Goal: Task Accomplishment & Management: Use online tool/utility

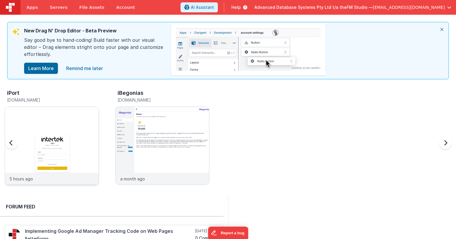
click at [59, 125] on img at bounding box center [52, 154] width 94 height 94
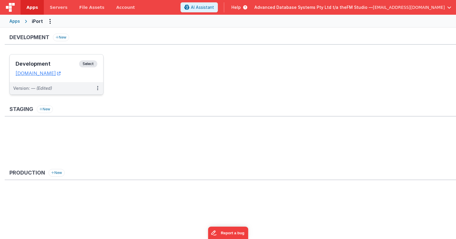
click at [50, 63] on h3 "Development" at bounding box center [48, 64] width 64 height 6
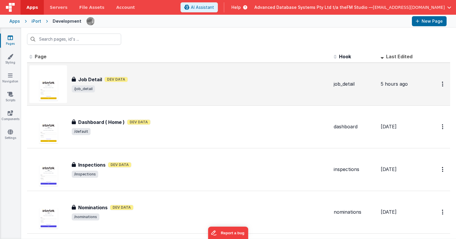
click at [87, 77] on h3 "Job Detail" at bounding box center [90, 79] width 24 height 7
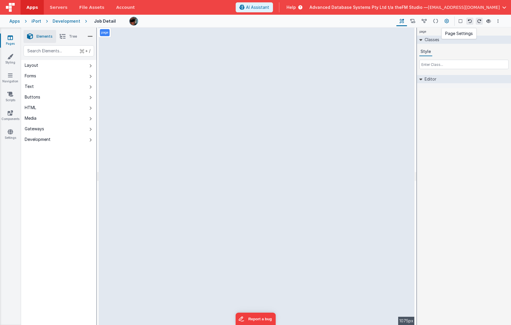
click at [445, 21] on icon at bounding box center [447, 21] width 4 height 6
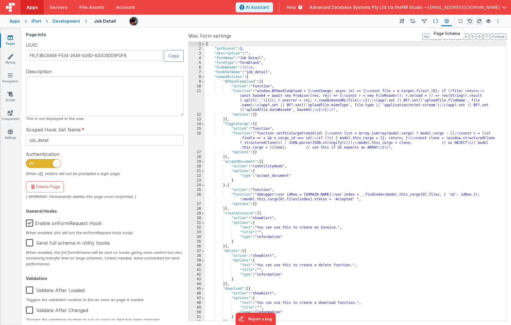
click at [437, 21] on icon at bounding box center [436, 21] width 5 height 6
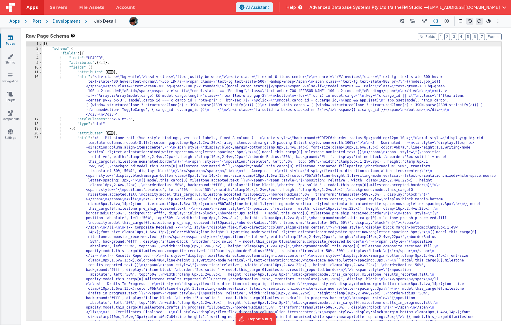
click at [212, 118] on div "[{ "schema" : { "fields" : [{ "_note" : "HEADER" , "attributes" : { ... } , "fi…" at bounding box center [271, 299] width 459 height 514
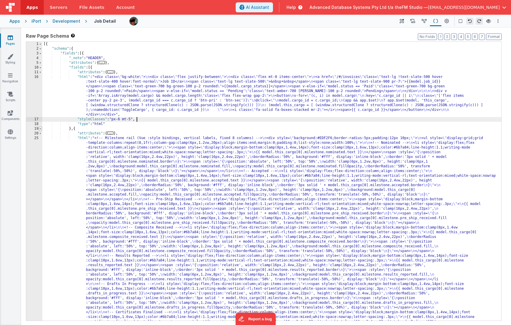
click at [40, 128] on span at bounding box center [40, 128] width 3 height 5
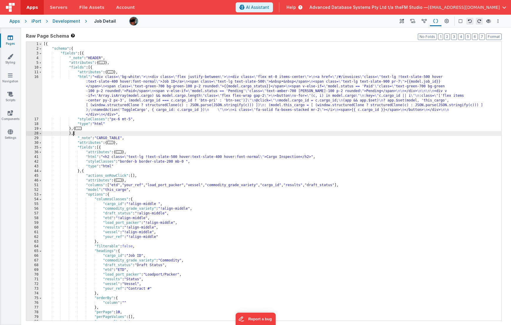
click at [74, 134] on div "[{ "schema" : { "fields" : [{ "_note" : "HEADER" , "attributes" : { ... } , "fi…" at bounding box center [271, 186] width 459 height 288
drag, startPoint x: 78, startPoint y: 73, endPoint x: 124, endPoint y: 73, distance: 46.5
click at [124, 73] on div "[{ "schema" : { "fields" : [{ "_note" : "HEADER" , "attributes" : { ... } , "fi…" at bounding box center [271, 186] width 459 height 288
click at [75, 135] on div "[{ "schema" : { "fields" : [{ "_note" : "HEADER" , "attributes" : { ... } , "fi…" at bounding box center [271, 186] width 459 height 288
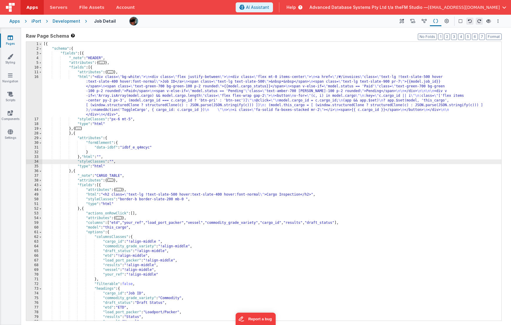
click at [87, 162] on div "[{ "schema" : { "fields" : [{ "_note" : "HEADER" , "attributes" : { ... } , "fi…" at bounding box center [271, 186] width 459 height 288
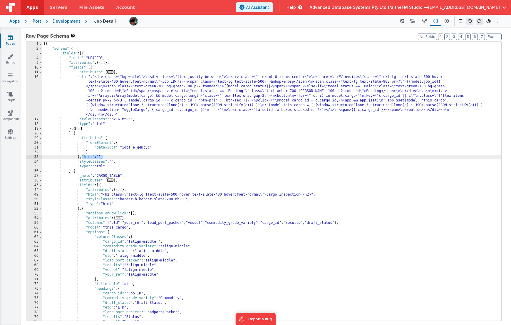
drag, startPoint x: 81, startPoint y: 157, endPoint x: 107, endPoint y: 157, distance: 25.9
click at [107, 157] on div "[{ "schema" : { "fields" : [{ "_note" : "HEADER" , "attributes" : { ... } , "fi…" at bounding box center [271, 186] width 459 height 288
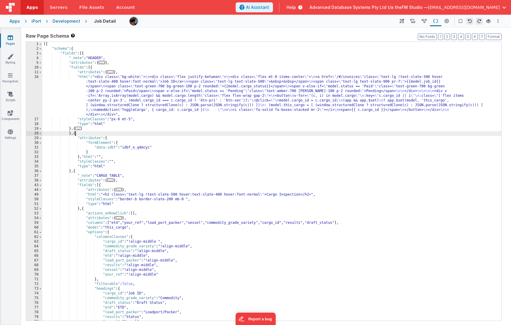
click at [78, 134] on div "[{ "schema" : { "fields" : [{ "_note" : "HEADER" , "attributes" : { ... } , "fi…" at bounding box center [271, 186] width 459 height 288
paste textarea
click at [80, 134] on div "[{ "schema" : { "fields" : [{ "_note" : "HEADER" , "attributes" : { ... } , "fi…" at bounding box center [271, 186] width 459 height 288
click at [94, 134] on div "[{ "schema" : { "fields" : [{ "_note" : "HEADER" , "attributes" : { ... } , "fi…" at bounding box center [271, 186] width 459 height 288
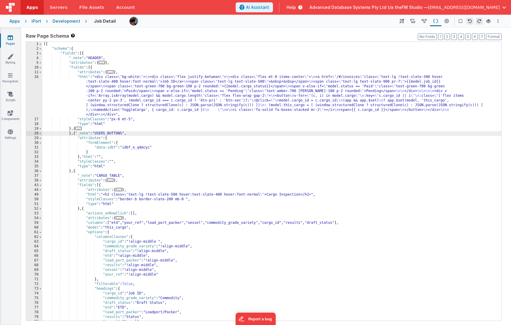
click at [96, 156] on div "[{ "schema" : { "fields" : [{ "_note" : "HEADER" , "attributes" : { ... } , "fi…" at bounding box center [271, 186] width 459 height 288
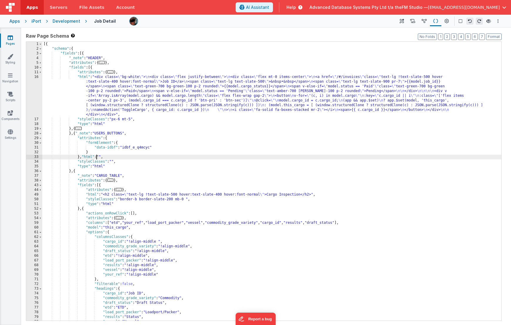
click at [82, 158] on div "[{ "schema" : { "fields" : [{ "_note" : "HEADER" , "attributes" : { ... } , "fi…" at bounding box center [271, 186] width 459 height 288
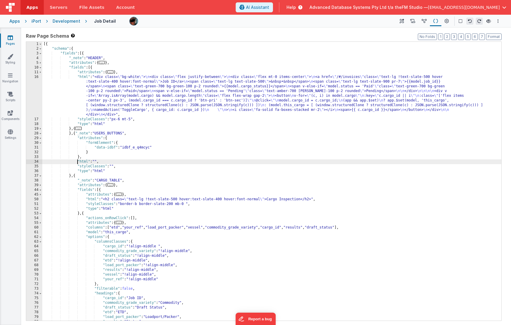
click at [27, 162] on div "34" at bounding box center [34, 161] width 16 height 5
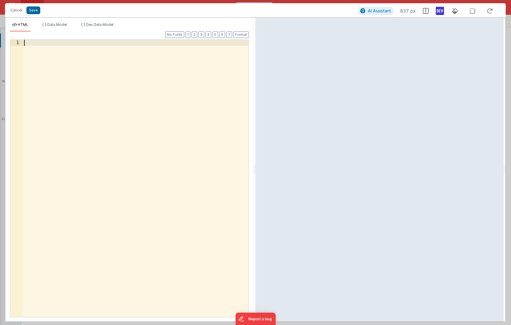
click at [65, 53] on div at bounding box center [136, 185] width 226 height 290
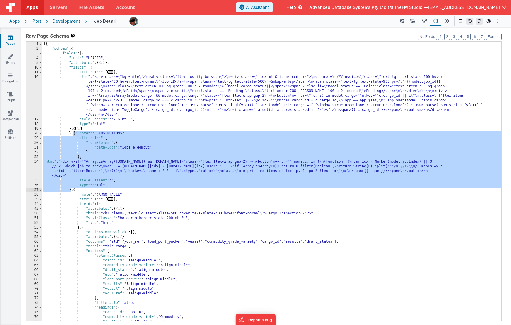
drag, startPoint x: 73, startPoint y: 134, endPoint x: 72, endPoint y: 190, distance: 56.5
click at [72, 190] on div "[{ "schema" : { "fields" : [{ "_note" : "HEADER" , "attributes" : { ... } , "fi…" at bounding box center [271, 186] width 459 height 288
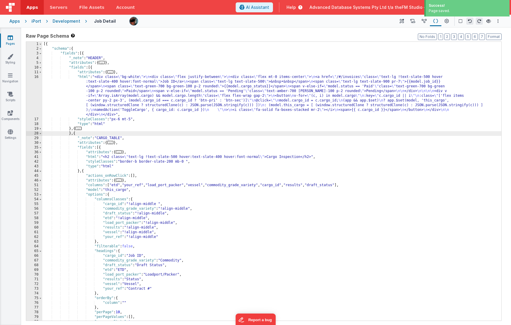
click at [11, 37] on icon at bounding box center [10, 38] width 5 height 6
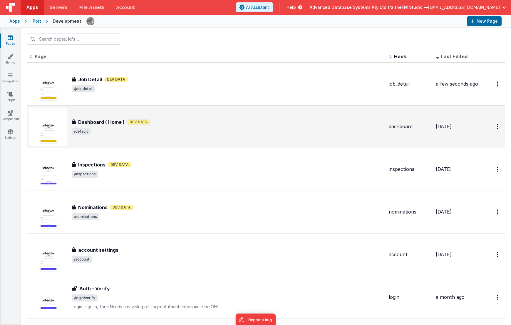
click at [105, 121] on h3 "Dashboard ( Home )" at bounding box center [101, 122] width 46 height 7
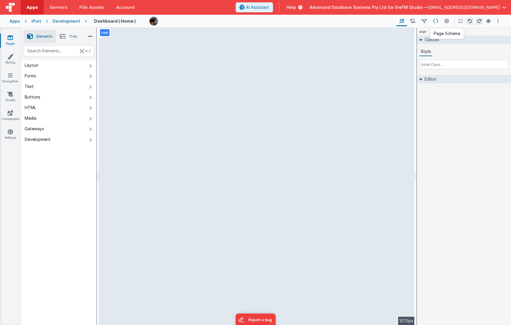
click at [435, 21] on icon at bounding box center [436, 21] width 5 height 6
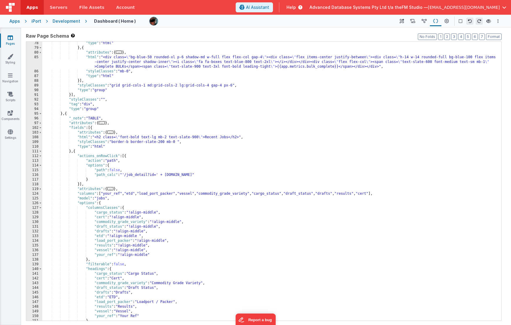
scroll to position [246, 0]
click at [66, 114] on div ""type" : "html" } , { "attributes" : { ... } , "html" : "<div class= \" bg-blue…" at bounding box center [271, 185] width 459 height 288
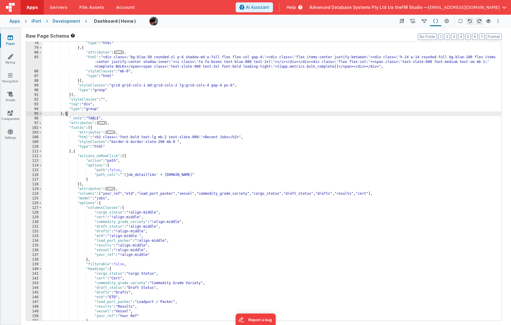
paste textarea
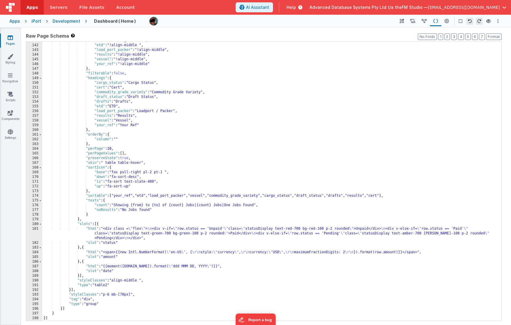
scroll to position [493, 0]
click at [206, 145] on div ""drafts" : "!align-middle" , "etd" : "!align-middle " , "load_port_packer" : "!…" at bounding box center [271, 182] width 459 height 288
type input "c"
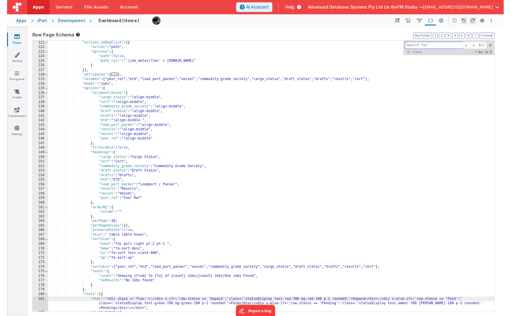
scroll to position [398, 0]
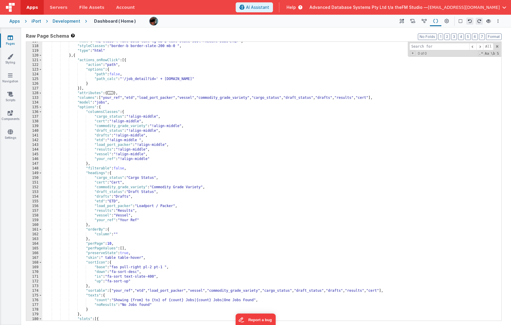
click at [12, 39] on icon at bounding box center [10, 38] width 5 height 6
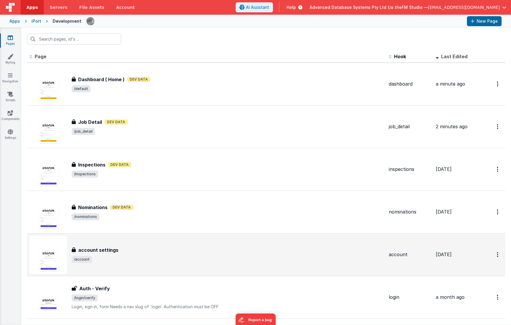
click at [111, 239] on h3 "account settings" at bounding box center [98, 249] width 40 height 7
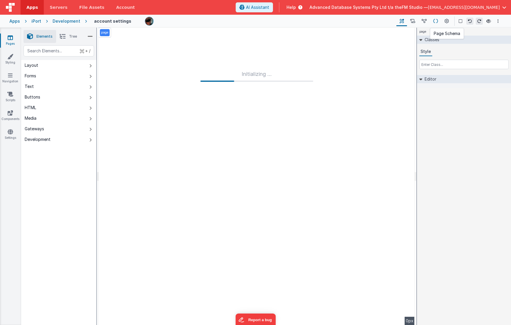
click at [436, 22] on icon at bounding box center [436, 21] width 5 height 6
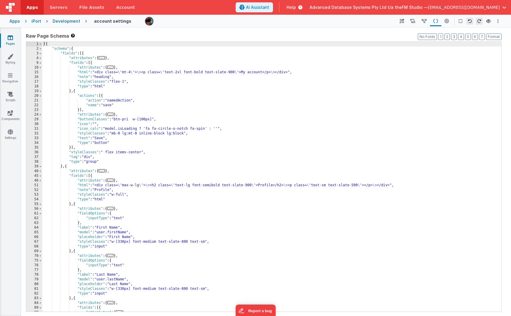
click at [294, 156] on div "[{ "schema" : { "fields" : [{ "attributes" : { ... } , "fields" : [{ "attribute…" at bounding box center [271, 184] width 459 height 284
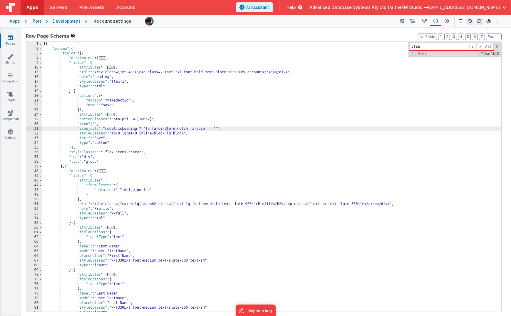
type input "clear"
click at [10, 39] on icon at bounding box center [10, 38] width 5 height 6
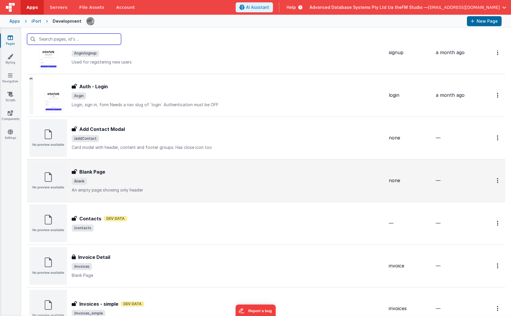
scroll to position [416, 0]
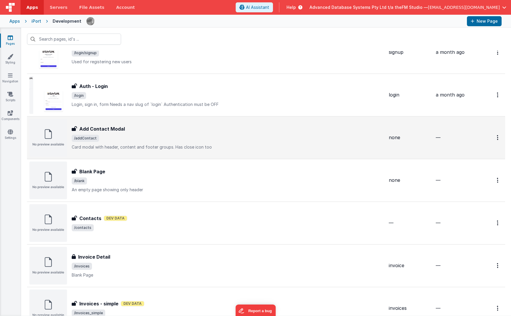
click at [114, 146] on p "Card modal with header, content and footer groups.Has close icon too" at bounding box center [228, 147] width 313 height 6
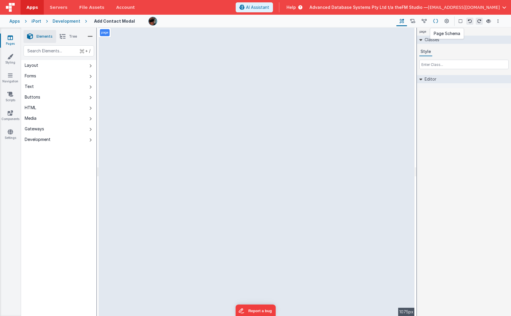
click at [437, 19] on icon at bounding box center [436, 21] width 5 height 6
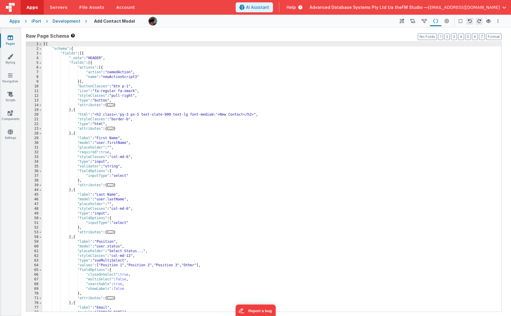
click at [236, 181] on div "[{ "schema" : { "fields" : [{ "_note" : "HEADER" , "fields" : [{ "actions" : [{…" at bounding box center [271, 181] width 459 height 279
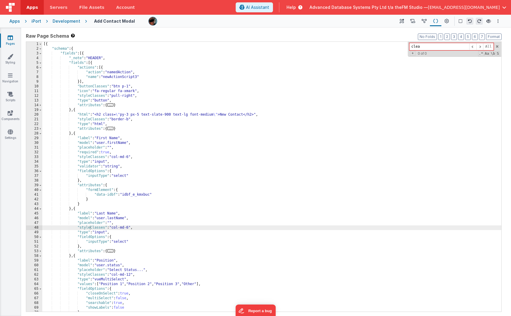
type input "clea"
click at [13, 38] on icon at bounding box center [10, 38] width 5 height 6
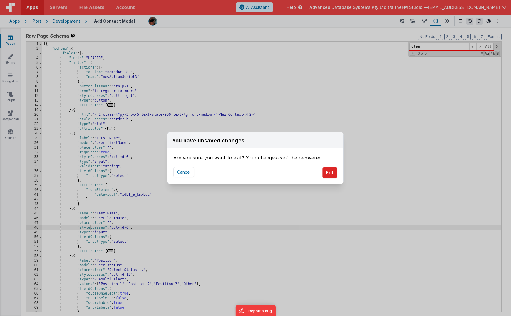
click at [330, 172] on button "Exit" at bounding box center [330, 172] width 15 height 11
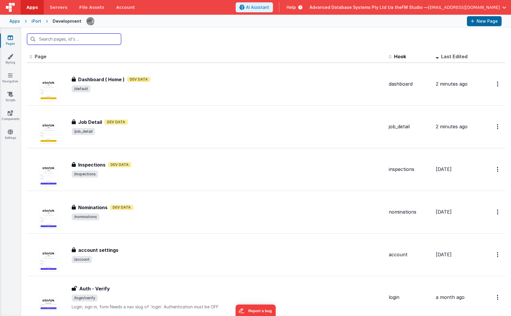
click at [109, 37] on input "text" at bounding box center [74, 39] width 94 height 11
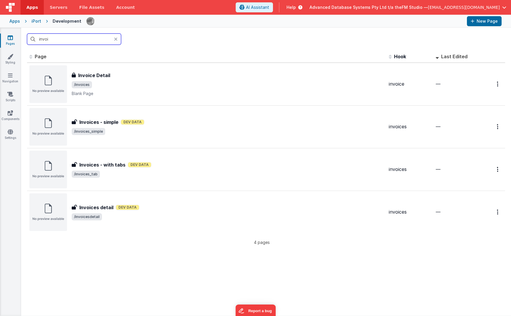
type input "invoic"
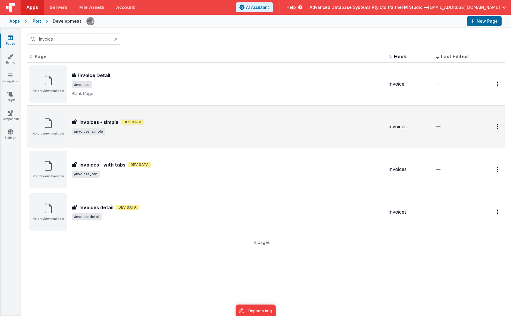
click at [105, 120] on h3 "Invoices - simple" at bounding box center [98, 122] width 39 height 7
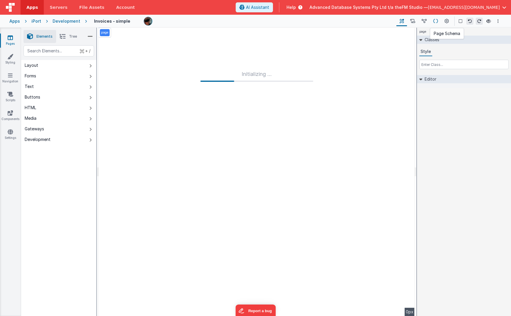
click at [436, 21] on icon at bounding box center [436, 21] width 5 height 6
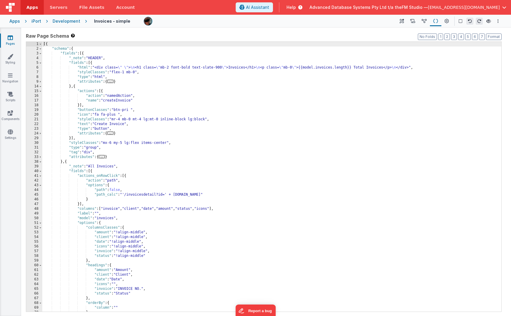
click at [169, 165] on div "[{ "schema" : { "fields" : [{ "_note" : "HEADER" , "fields" : [{ "html" : "<div…" at bounding box center [271, 181] width 459 height 279
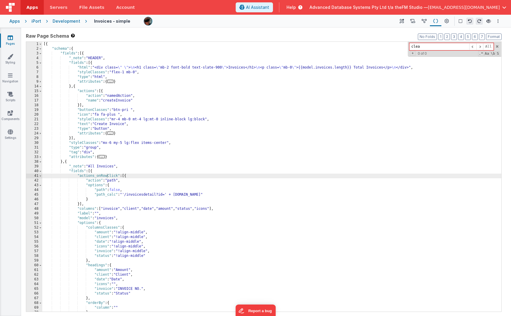
type input "clea"
click at [13, 40] on icon at bounding box center [10, 38] width 5 height 6
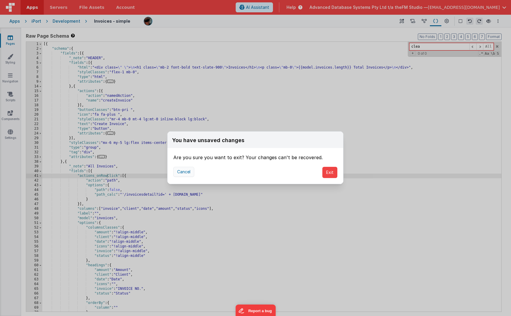
click at [184, 171] on button "Cancel" at bounding box center [184, 172] width 21 height 10
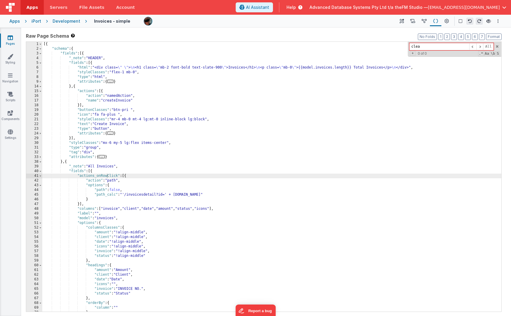
click at [13, 38] on icon at bounding box center [10, 38] width 5 height 6
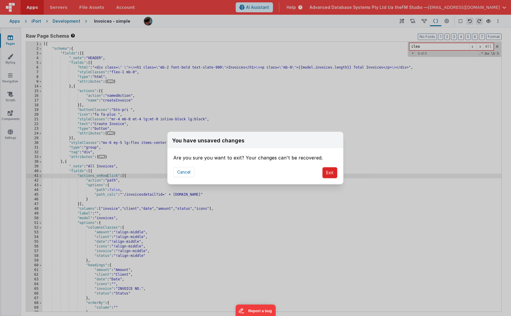
click at [329, 174] on button "Exit" at bounding box center [330, 172] width 15 height 11
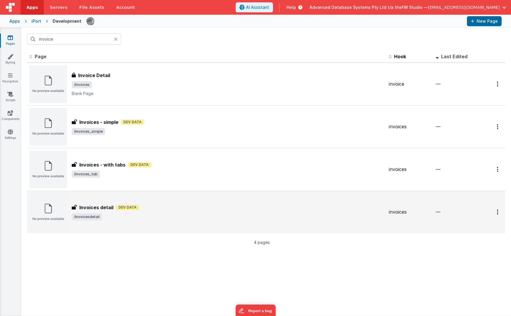
click at [174, 215] on span "/invoicesdetail" at bounding box center [228, 216] width 313 height 7
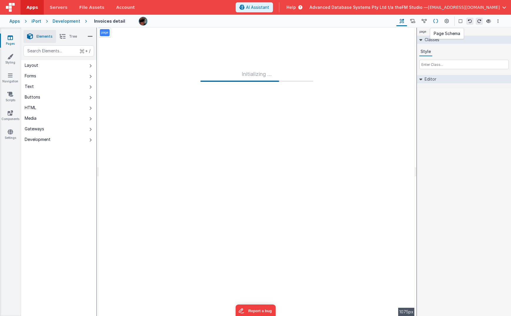
click at [437, 20] on icon at bounding box center [436, 21] width 5 height 6
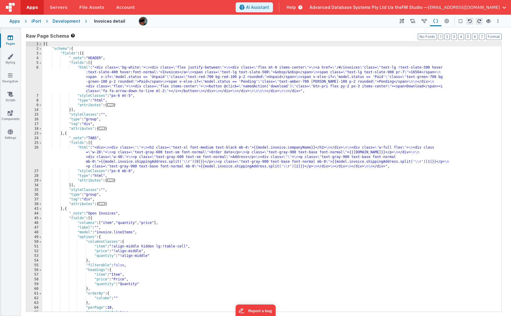
click at [424, 66] on div "[{ "schema" : { "fields" : [{ "_note" : "HEADER" , "fields" : [{ "html" : "<div…" at bounding box center [271, 181] width 459 height 279
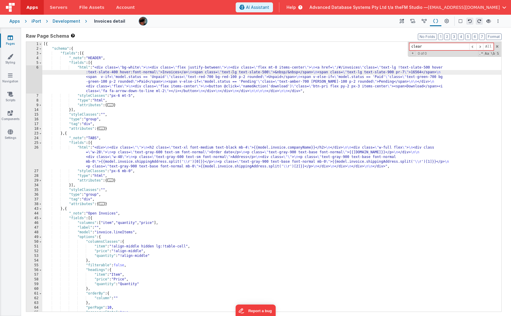
type input "clear"
click at [18, 21] on div "Apps" at bounding box center [14, 21] width 11 height 6
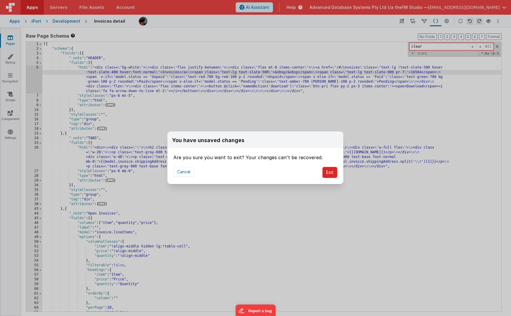
click at [332, 170] on button "Exit" at bounding box center [330, 172] width 15 height 11
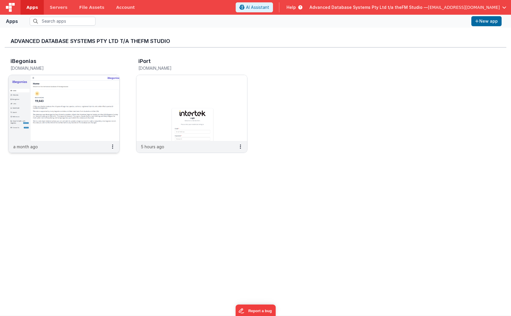
click at [69, 106] on img at bounding box center [64, 108] width 111 height 66
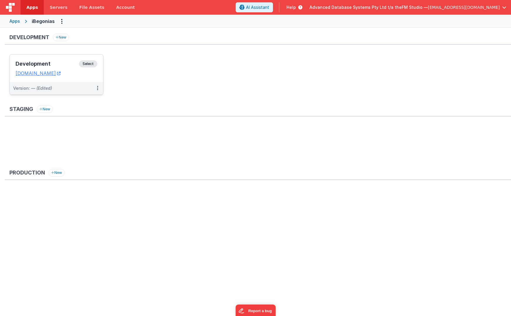
click at [54, 65] on h3 "Development" at bounding box center [48, 64] width 64 height 6
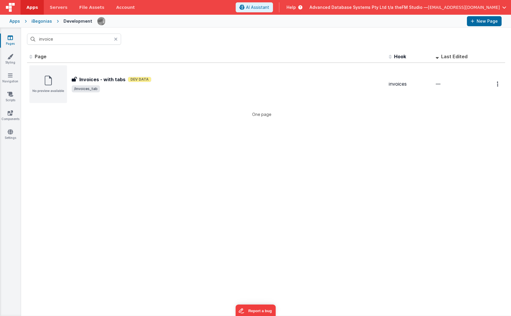
click at [116, 38] on icon at bounding box center [116, 39] width 4 height 5
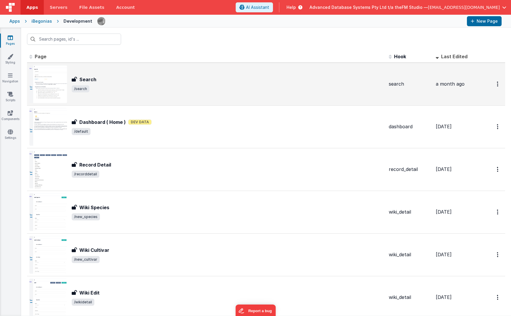
click at [111, 86] on span "/search" at bounding box center [228, 88] width 313 height 7
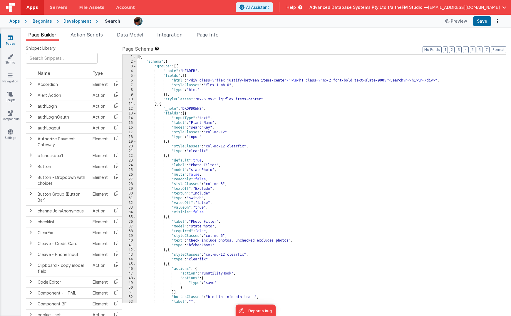
click at [421, 102] on div "[{ "schema" : { "groups" : [{ "_note" : "HEADER" , "fields" : [{ "html" : "<div…" at bounding box center [322, 183] width 370 height 257
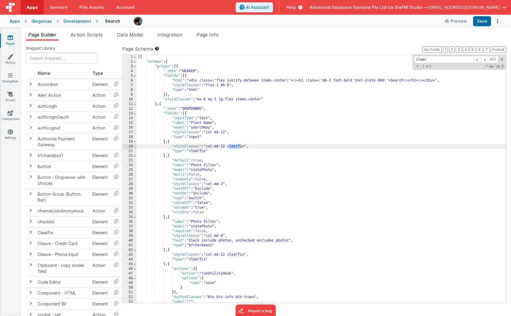
type input "clear"
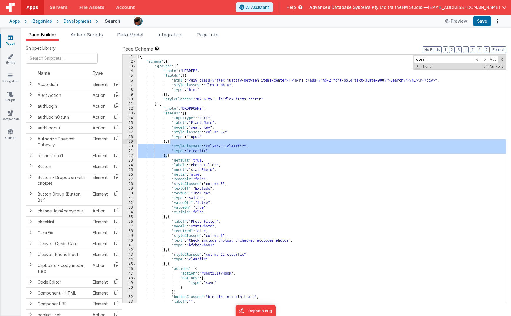
drag, startPoint x: 168, startPoint y: 156, endPoint x: 169, endPoint y: 142, distance: 13.9
click at [169, 142] on div "[{ "schema" : { "groups" : [{ "_note" : "HEADER" , "fields" : [{ "html" : "<div…" at bounding box center [322, 183] width 370 height 257
click at [15, 21] on div "Apps" at bounding box center [14, 21] width 11 height 6
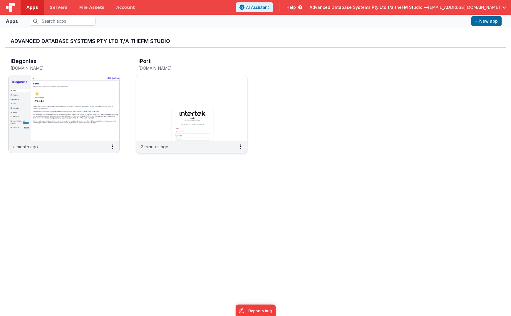
click at [197, 96] on img at bounding box center [191, 108] width 111 height 66
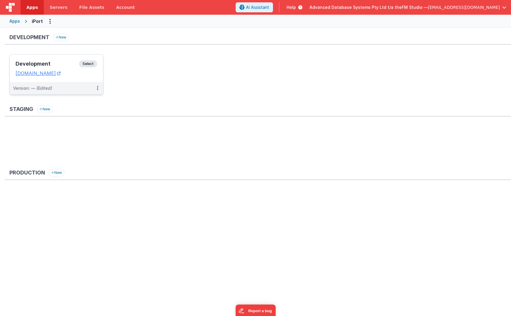
click at [38, 62] on h3 "Development" at bounding box center [48, 64] width 64 height 6
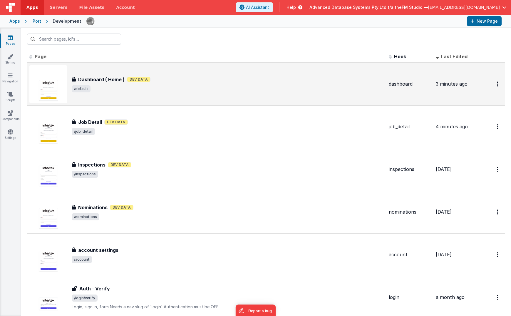
click at [103, 81] on h3 "Dashboard ( Home )" at bounding box center [101, 79] width 46 height 7
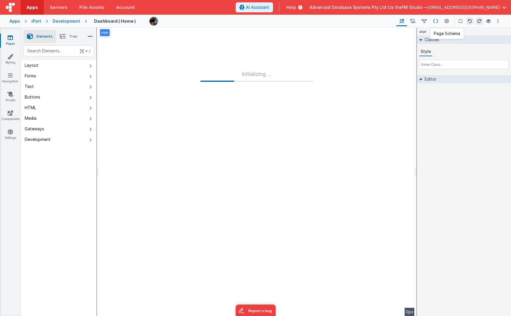
click at [434, 22] on icon at bounding box center [436, 21] width 5 height 6
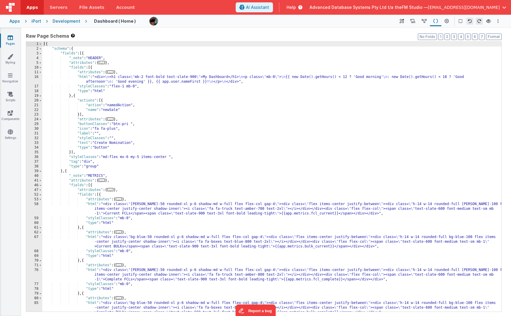
click at [126, 184] on div "[{ "schema" : { "fields" : [{ "_note" : "HEADER" , "attributes" : { ... } , "fi…" at bounding box center [271, 181] width 459 height 279
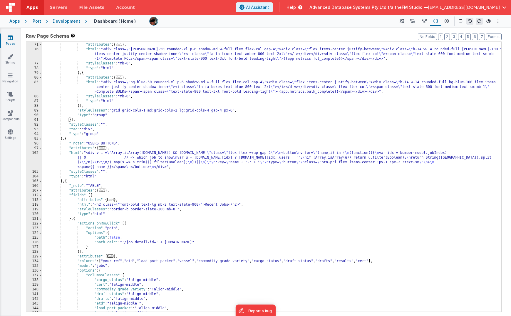
scroll to position [221, 0]
click at [67, 139] on div "} , { "attributes" : { ... } , "html" : "<div class= \" [PERSON_NAME]-50 rounde…" at bounding box center [271, 177] width 459 height 279
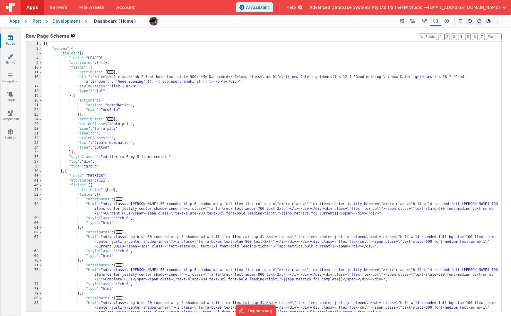
scroll to position [0, 0]
click at [456, 39] on button "Format" at bounding box center [494, 37] width 16 height 6
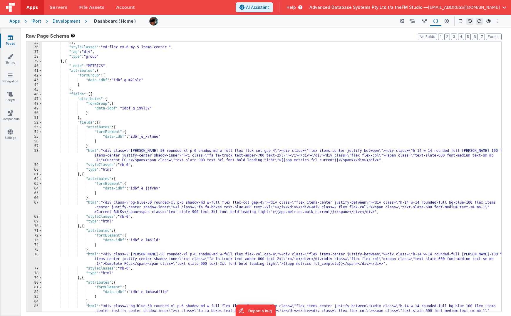
scroll to position [195, 0]
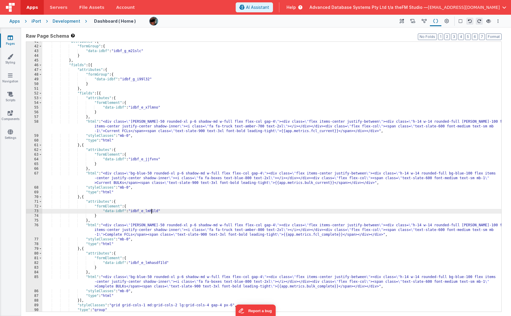
click at [152, 211] on div ""attributes" : { "formGroup" : { "data-idbf" : "idbf_g_m21slc" } } , "fields" :…" at bounding box center [271, 178] width 459 height 279
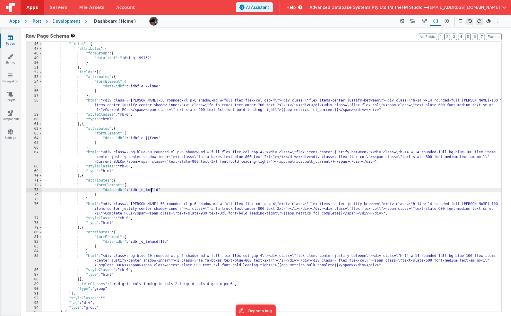
scroll to position [354, 0]
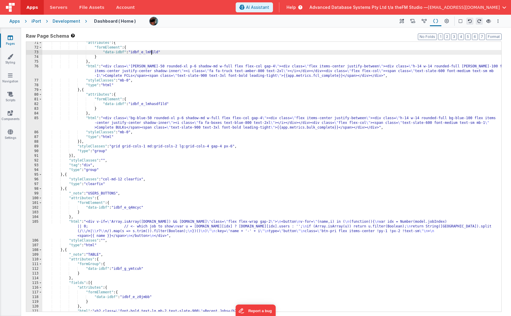
click at [146, 229] on div ""attributes" : { "formElement" : { "data-idbf" : "idbf_e_lmh1ld" } } , "html" :…" at bounding box center [271, 180] width 459 height 279
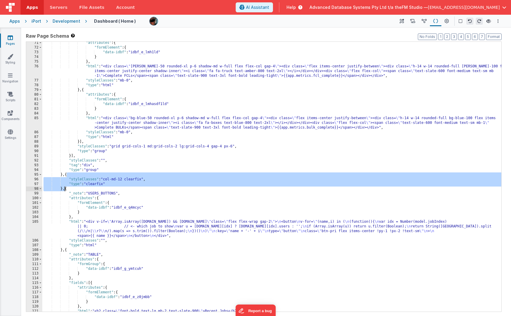
drag, startPoint x: 67, startPoint y: 174, endPoint x: 64, endPoint y: 189, distance: 14.4
click at [64, 189] on div ""attributes" : { "formElement" : { "data-idbf" : "idbf_e_lmh1ld" } } , "html" :…" at bounding box center [271, 180] width 459 height 279
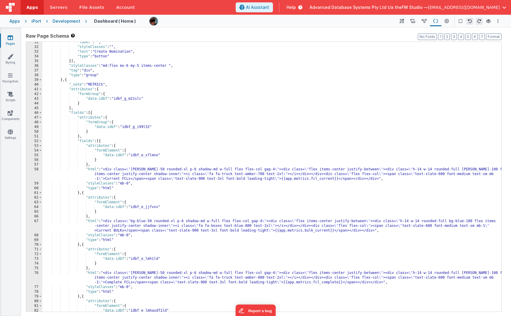
scroll to position [132, 0]
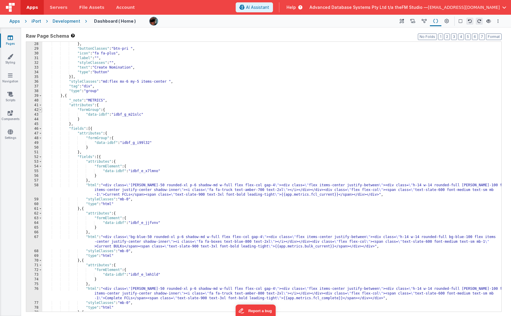
click at [40, 109] on span at bounding box center [40, 110] width 3 height 5
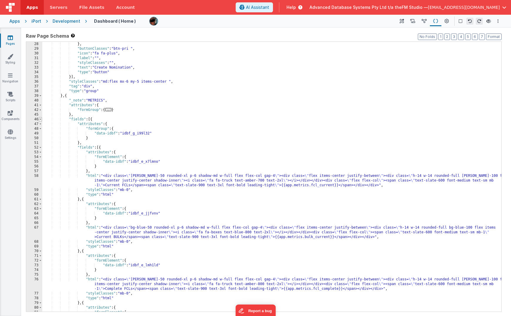
click at [41, 119] on span at bounding box center [40, 119] width 3 height 5
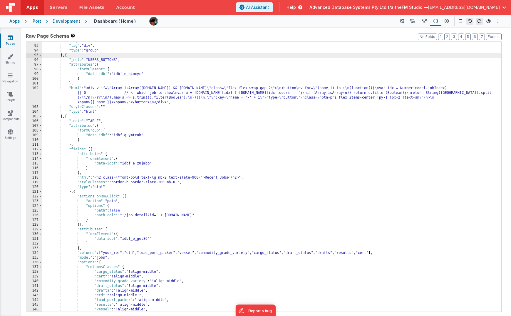
scroll to position [215, 0]
click at [41, 130] on span at bounding box center [40, 130] width 3 height 5
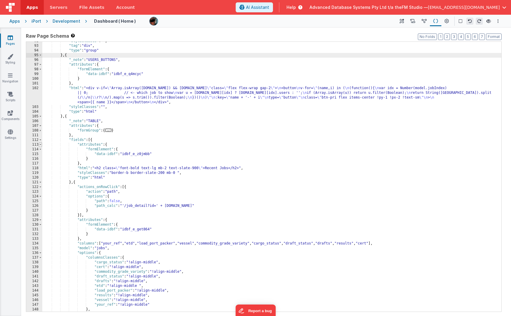
click at [41, 144] on span at bounding box center [40, 144] width 3 height 5
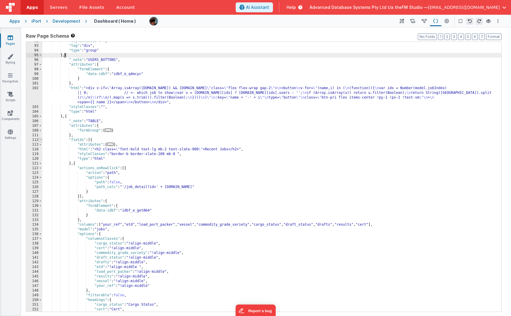
click at [40, 140] on span at bounding box center [40, 140] width 3 height 5
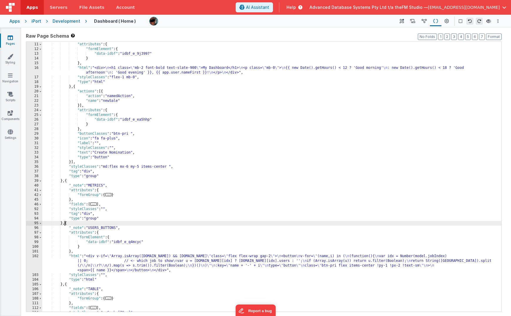
scroll to position [64, 0]
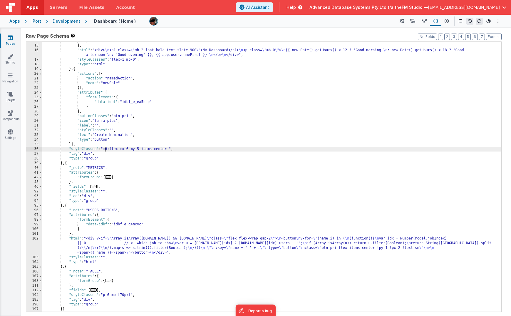
click at [106, 149] on div "} } , "html" : "<div> \n <h1 class= \" mb-2 font-bold text-slate-900 \" >My Das…" at bounding box center [271, 178] width 459 height 279
drag, startPoint x: 106, startPoint y: 149, endPoint x: 170, endPoint y: 148, distance: 64.7
click at [170, 148] on div "} } , "html" : "<div> \n <h1 class= \" mb-2 font-bold text-slate-900 \" >My Das…" at bounding box center [271, 178] width 459 height 279
click at [104, 192] on div "} } , "html" : "<div> \n <h1 class= \" mb-2 font-bold text-slate-900 \" >My Das…" at bounding box center [271, 178] width 459 height 279
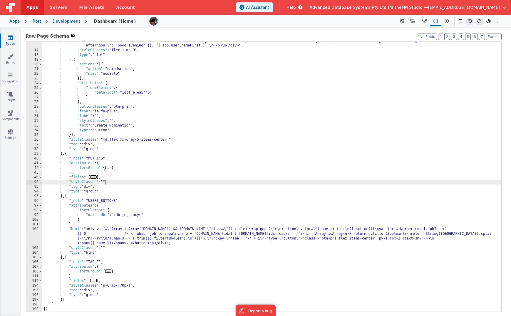
scroll to position [74, 0]
click at [105, 239] on div ""html" : "<div> \n <h1 class= \" mb-2 font-bold text-slate-900 \" >My Dashboard…" at bounding box center [271, 181] width 459 height 284
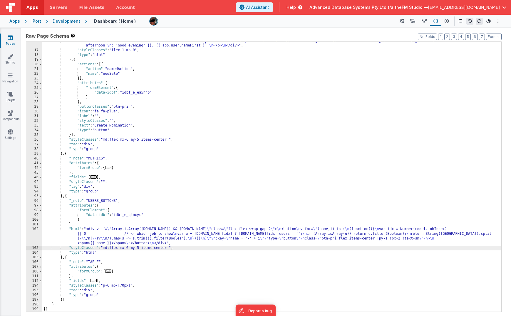
click at [157, 238] on div ""html" : "<div> \n <h1 class= \" mb-2 font-bold text-slate-900 \" >My Dashboard…" at bounding box center [271, 181] width 459 height 284
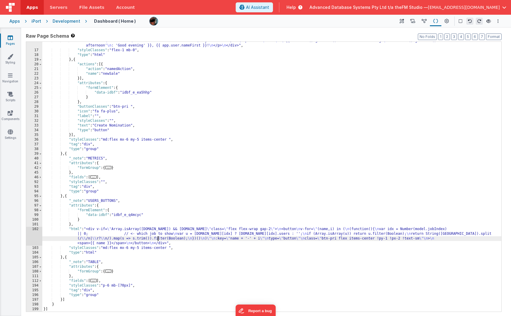
click at [32, 239] on div "102" at bounding box center [34, 236] width 16 height 19
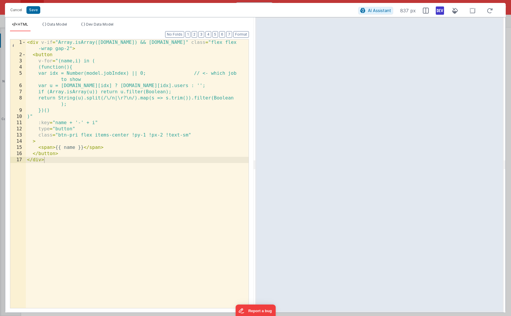
click at [113, 98] on div "< div v-if = "Array.isArray([DOMAIN_NAME]) && [DOMAIN_NAME]" class = "flex flex…" at bounding box center [137, 182] width 223 height 287
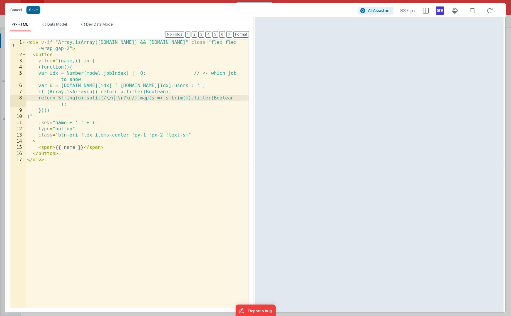
click at [144, 148] on div "< div v-if = "Array.isArray([DOMAIN_NAME]) && [DOMAIN_NAME]" class = "flex flex…" at bounding box center [137, 182] width 223 height 287
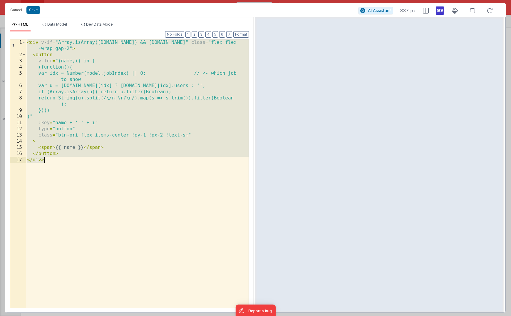
click at [153, 136] on div "< div v-if = "Array.isArray([DOMAIN_NAME]) && [DOMAIN_NAME]" class = "flex flex…" at bounding box center [137, 182] width 223 height 287
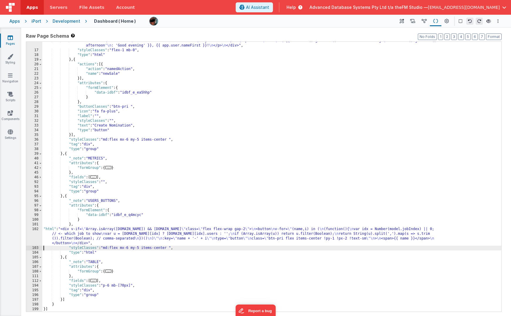
click at [127, 237] on div ""html" : "<div> \n <h1 class= \" mb-2 font-bold text-slate-900 \" >My Dashboard…" at bounding box center [271, 181] width 459 height 284
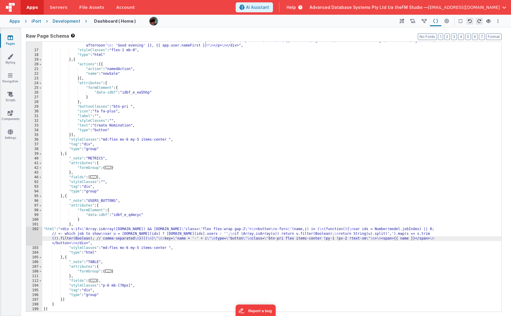
click at [31, 234] on div "102" at bounding box center [34, 236] width 16 height 19
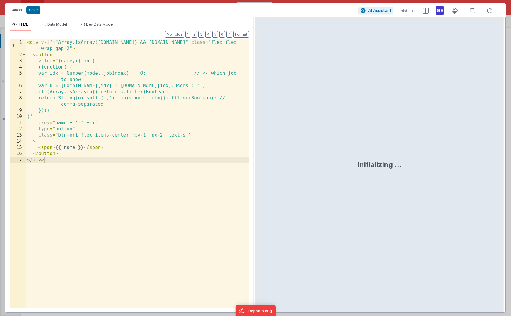
click at [104, 185] on div "< div v-if = "Array.isArray([DOMAIN_NAME]) && [DOMAIN_NAME]" class = "flex flex…" at bounding box center [137, 182] width 223 height 287
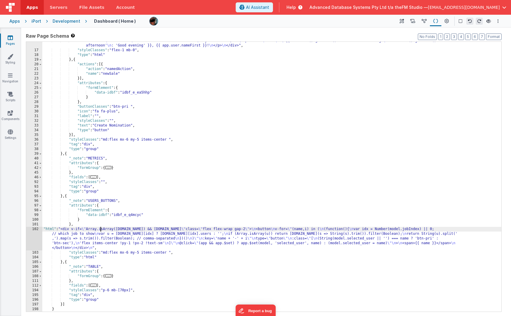
click at [102, 230] on div ""html" : "<div> \n <h1 class= \" mb-2 font-bold text-slate-900 \" >My Dashboard…" at bounding box center [271, 181] width 459 height 284
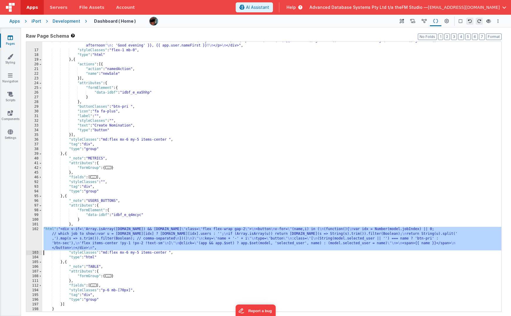
click at [30, 236] on div "102" at bounding box center [34, 239] width 16 height 24
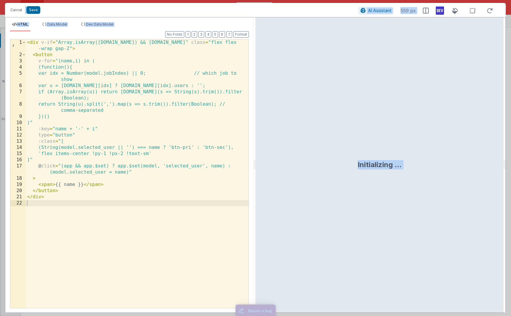
click at [73, 216] on div "< div v-if = "Array.isArray([DOMAIN_NAME]) && [DOMAIN_NAME]" class = "flex flex…" at bounding box center [137, 182] width 223 height 287
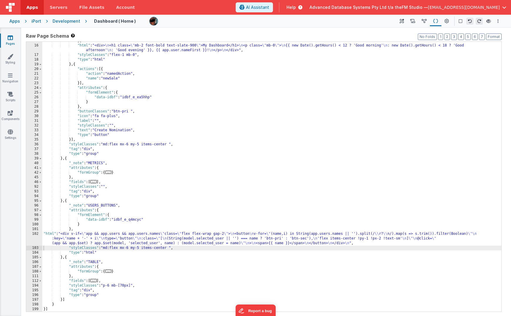
scroll to position [69, 0]
click at [228, 84] on div "} , "html" : "<div> \n <h1 class= \" mb-2 font-bold text-slate-900 \" >My Dashb…" at bounding box center [271, 178] width 459 height 279
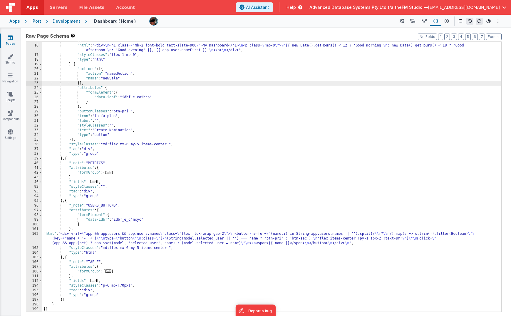
click at [134, 236] on div "} , "html" : "<div> \n <h1 class= \" mb-2 font-bold text-slate-900 \" >My Dashb…" at bounding box center [271, 178] width 459 height 279
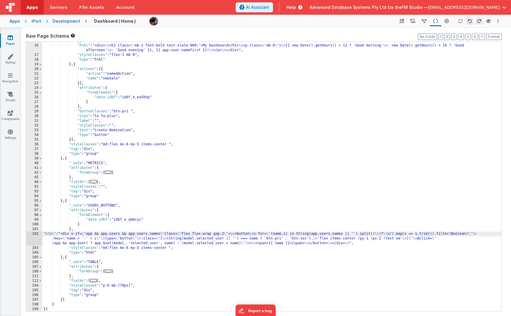
click at [33, 239] on div "102" at bounding box center [34, 238] width 16 height 14
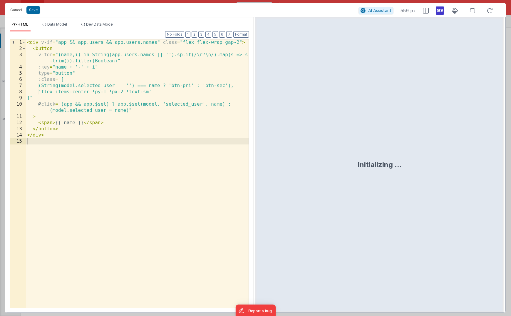
click at [84, 180] on div "< div v-if = "app && app.users && app.users.names" class = "flex flex-wrap gap-…" at bounding box center [137, 179] width 223 height 281
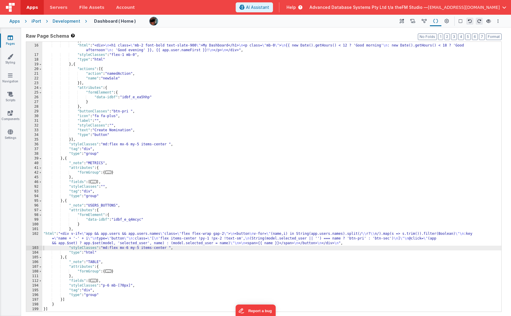
click at [96, 239] on div "} , "html" : "<div> \n <h1 class= \" mb-2 font-bold text-slate-900 \" >My Dashb…" at bounding box center [271, 178] width 459 height 279
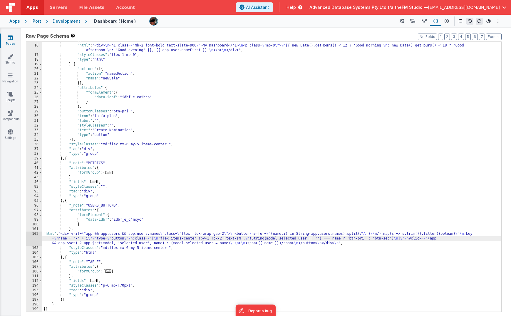
click at [33, 237] on div "102" at bounding box center [34, 238] width 16 height 14
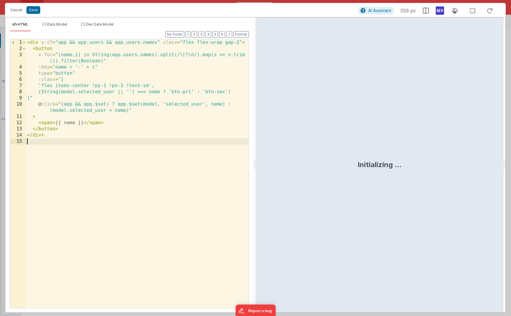
click at [169, 70] on div "< div v-if = "app && app.users && app.users.names" class = "flex flex-wrap gap-…" at bounding box center [137, 179] width 223 height 281
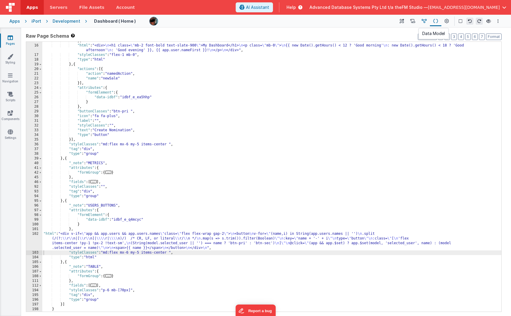
click at [425, 21] on icon at bounding box center [424, 21] width 5 height 6
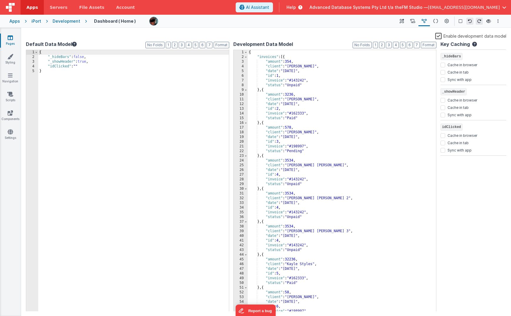
click at [318, 78] on div "{ "invoices" : [{ "amount" : 354 , "client" : "[PERSON_NAME]" , "date" : "[DATE…" at bounding box center [342, 185] width 189 height 271
click at [246, 58] on span at bounding box center [245, 57] width 3 height 5
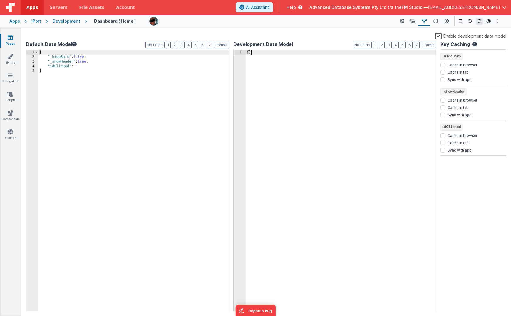
click at [11, 39] on icon at bounding box center [10, 38] width 5 height 6
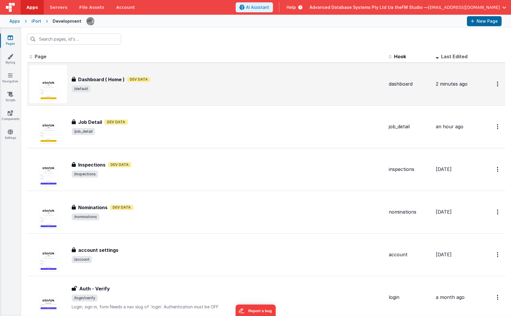
click at [104, 83] on div "Dashboard ( Home ) Dashboard ( Home ) Dev Data /default" at bounding box center [228, 84] width 313 height 16
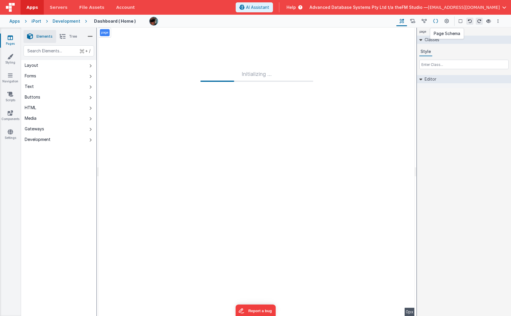
click at [435, 21] on icon at bounding box center [436, 21] width 5 height 6
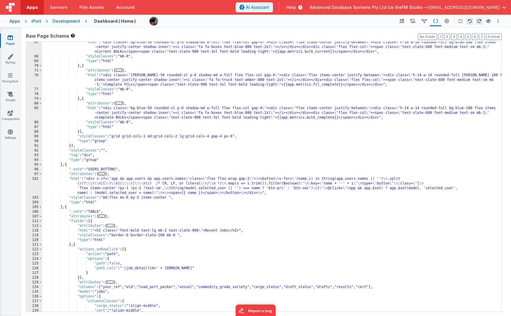
scroll to position [204, 0]
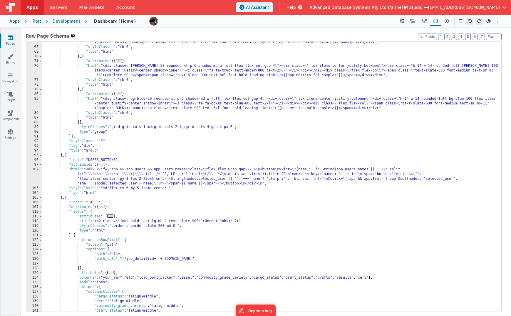
click at [127, 181] on div ""html" : "<div class= \" bg-blue-50 rounded-xl p-6 shadow-md w-full flex flex-c…" at bounding box center [271, 175] width 459 height 289
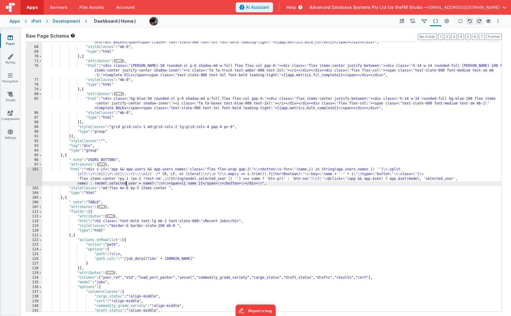
click at [32, 177] on div "102" at bounding box center [34, 176] width 16 height 19
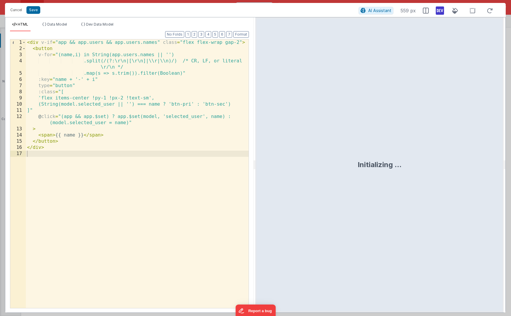
click at [109, 112] on div "< div v-if = "app && app.users && app.users.names" class = "flex flex-wrap gap-…" at bounding box center [137, 179] width 223 height 281
